Goal: Download file/media

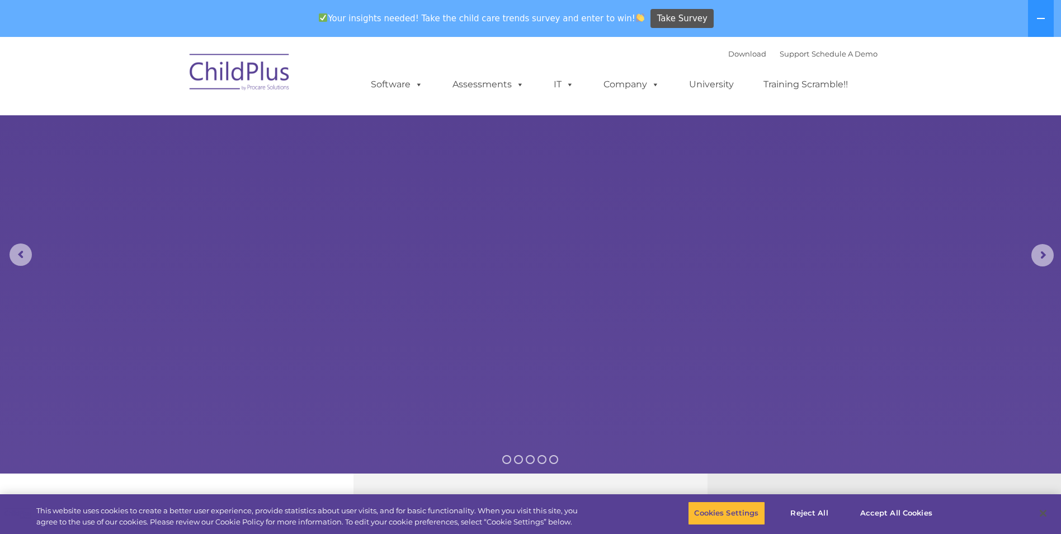
select select "MEDIUM"
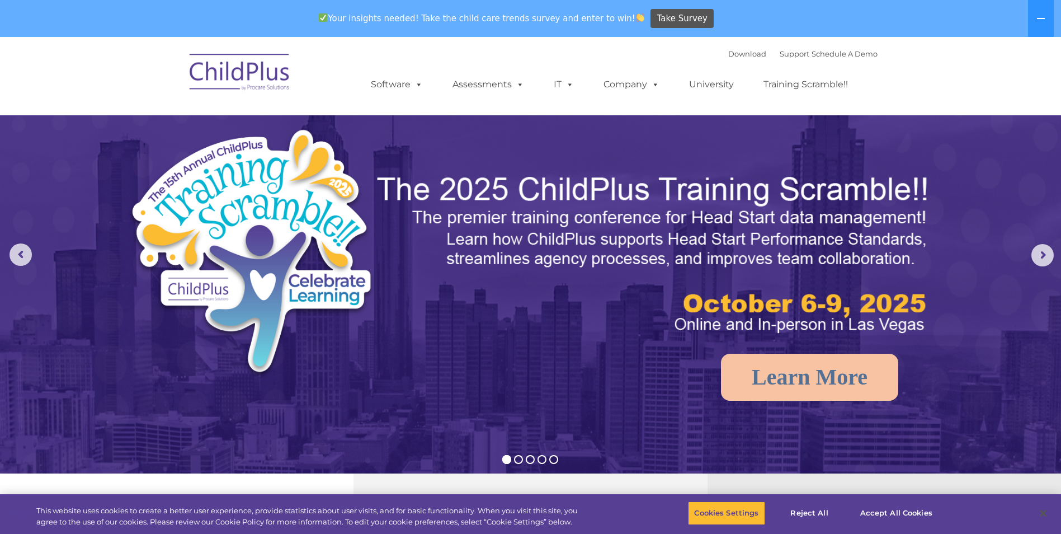
click at [266, 68] on img at bounding box center [240, 74] width 112 height 56
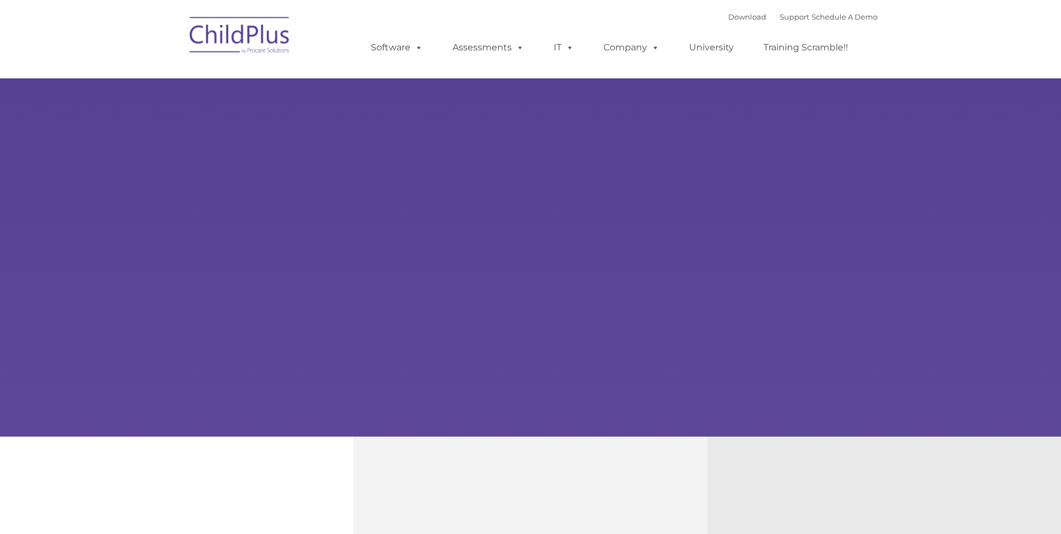
type input ""
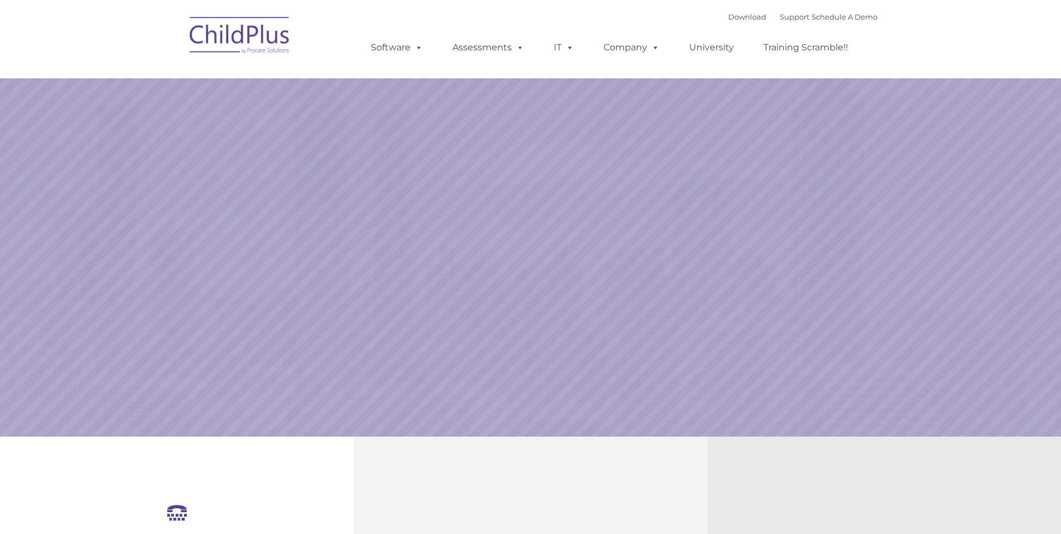
select select "MEDIUM"
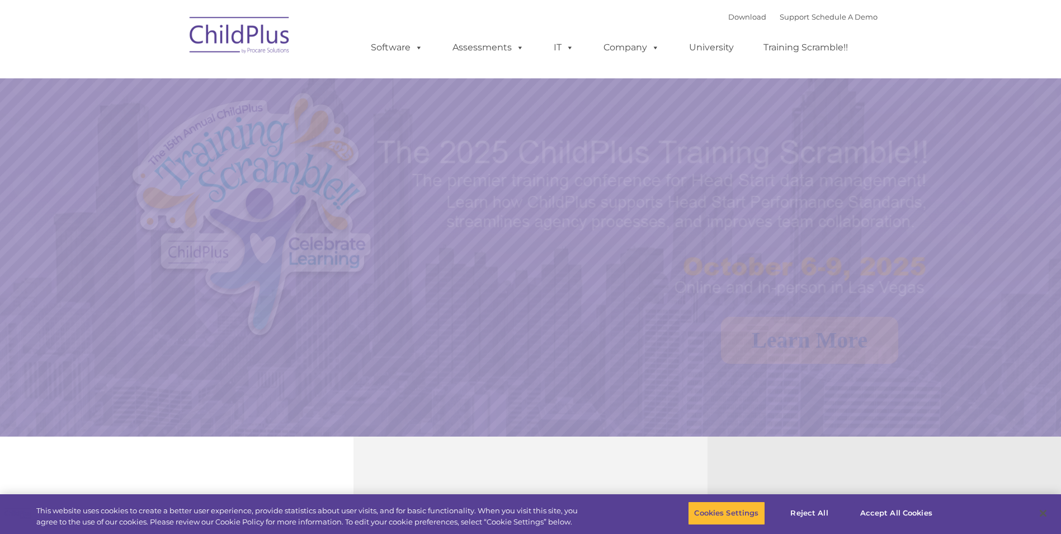
select select "MEDIUM"
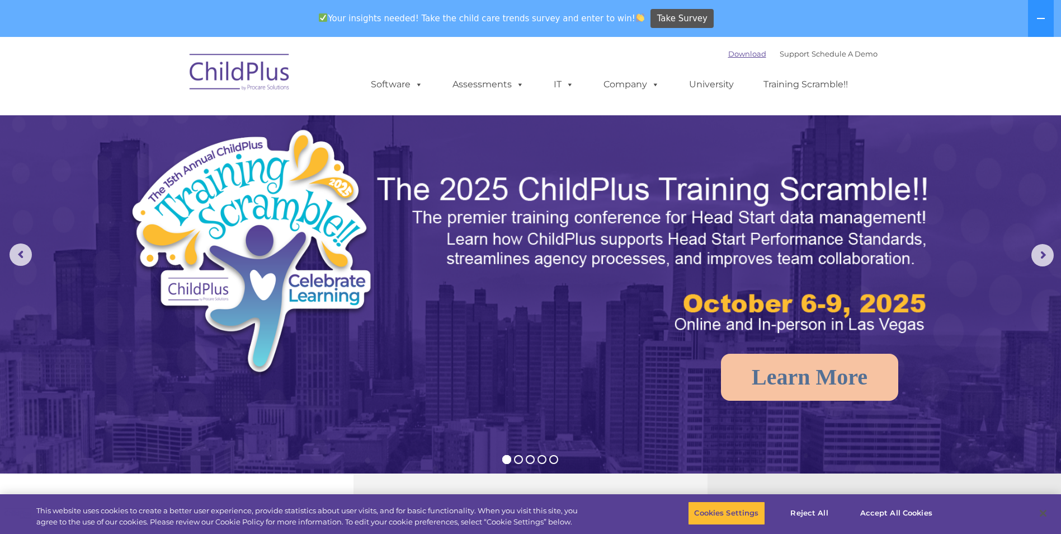
click at [730, 55] on link "Download" at bounding box center [747, 53] width 38 height 9
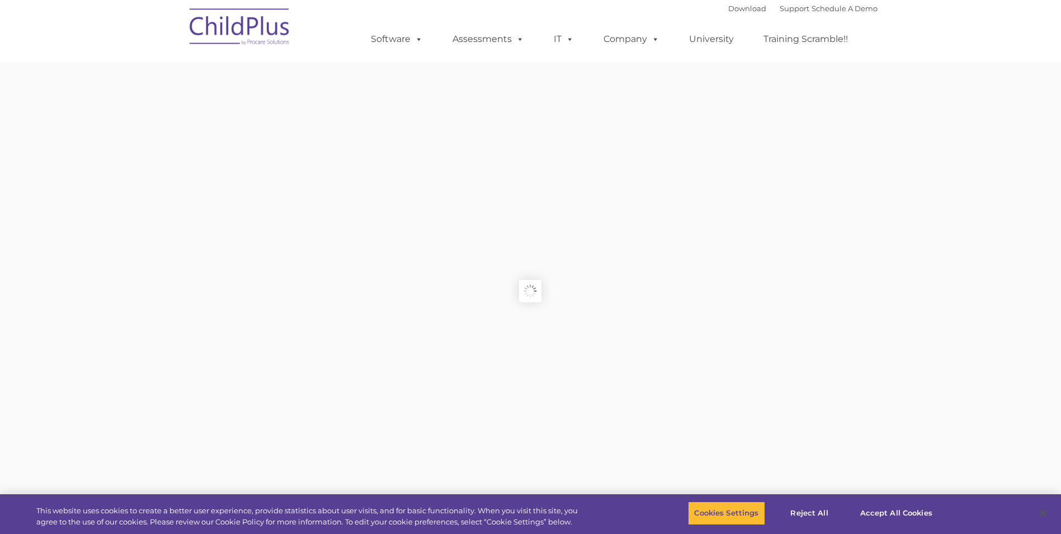
type input ""
